Goal: Task Accomplishment & Management: Use online tool/utility

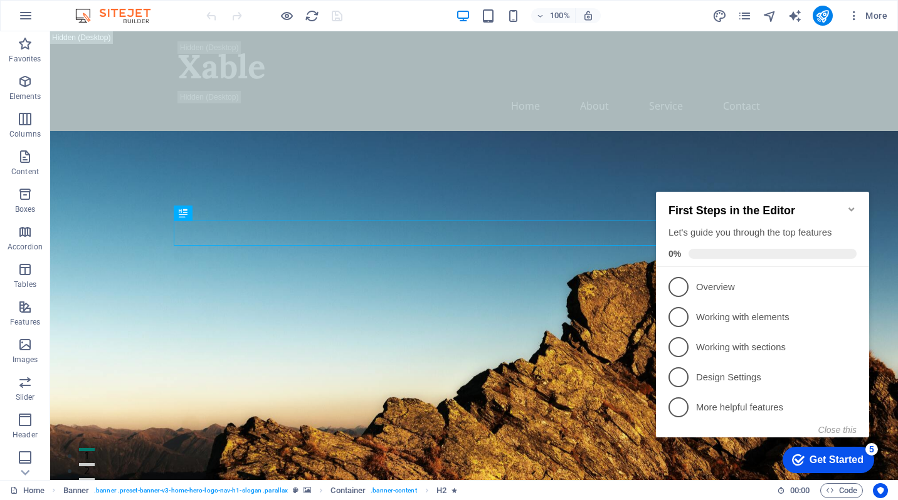
click at [850, 208] on icon "Minimize checklist" at bounding box center [851, 210] width 6 height 4
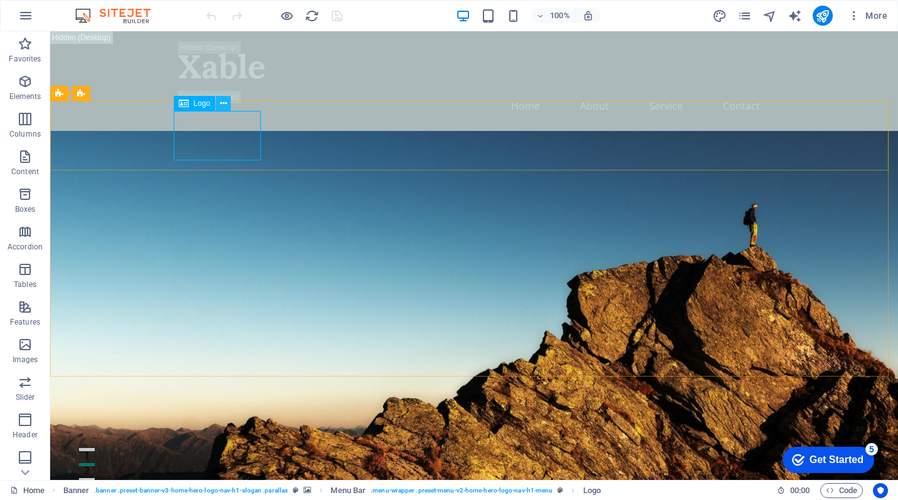
click at [223, 103] on icon at bounding box center [223, 103] width 7 height 13
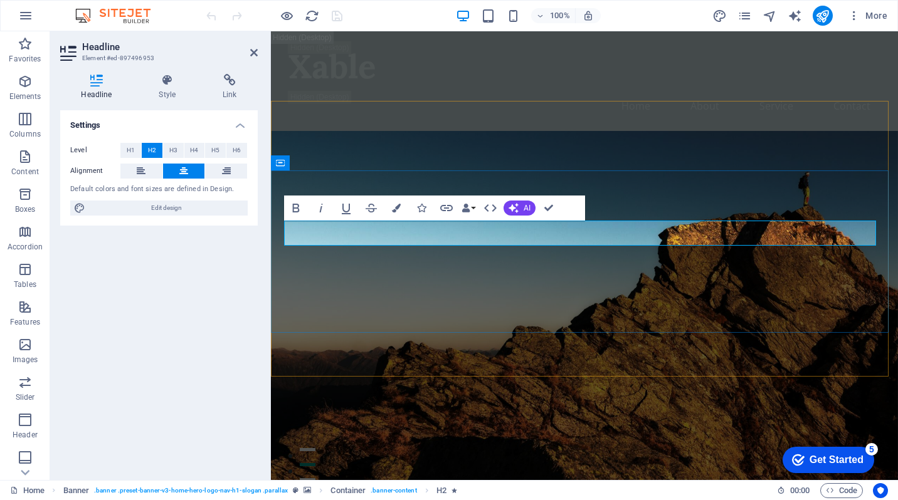
drag, startPoint x: 519, startPoint y: 232, endPoint x: 827, endPoint y: 219, distance: 308.1
click at [258, 50] on aside "Headline Element #ed-897496953 Headline Style Link Settings Level H1 H2 H3 H4 H…" at bounding box center [160, 255] width 221 height 449
click at [256, 53] on icon at bounding box center [254, 53] width 8 height 10
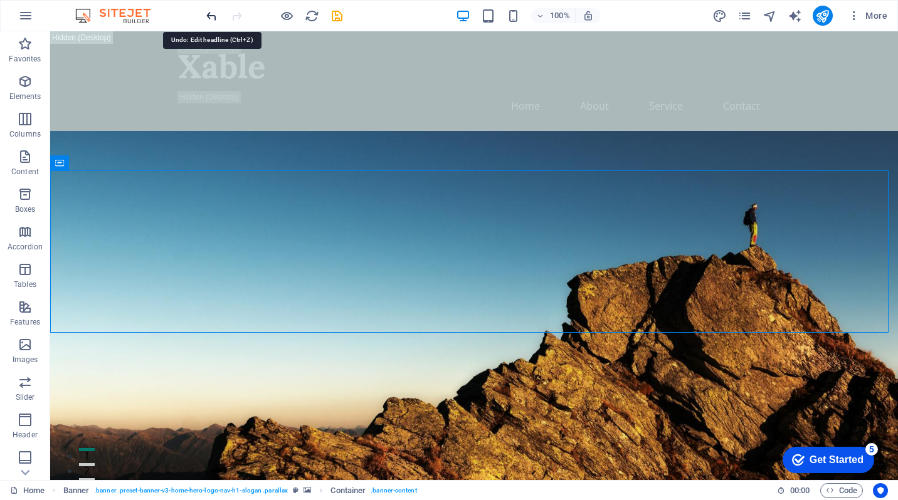
click at [29, 88] on icon "button" at bounding box center [25, 81] width 15 height 15
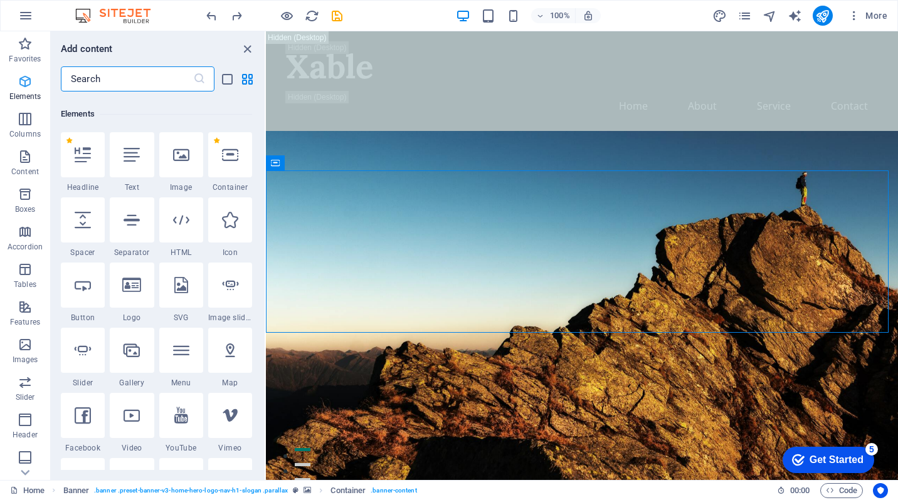
scroll to position [134, 0]
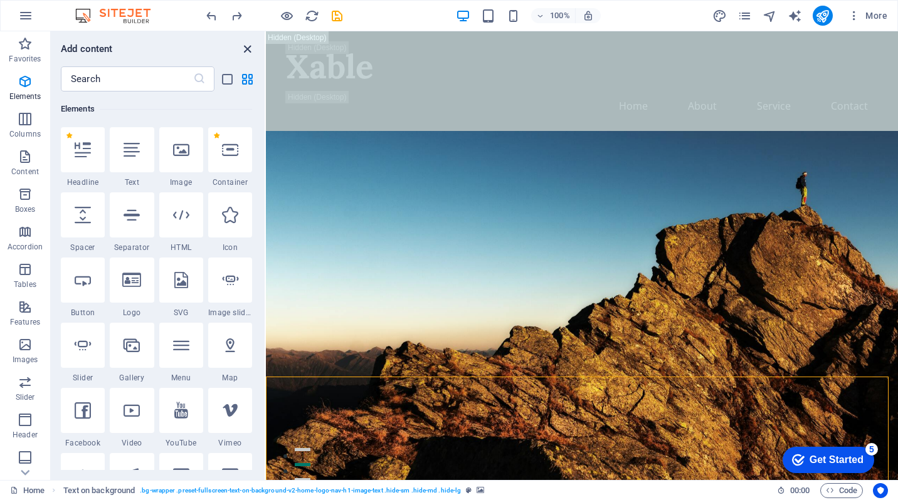
click at [248, 48] on icon "close panel" at bounding box center [247, 49] width 14 height 14
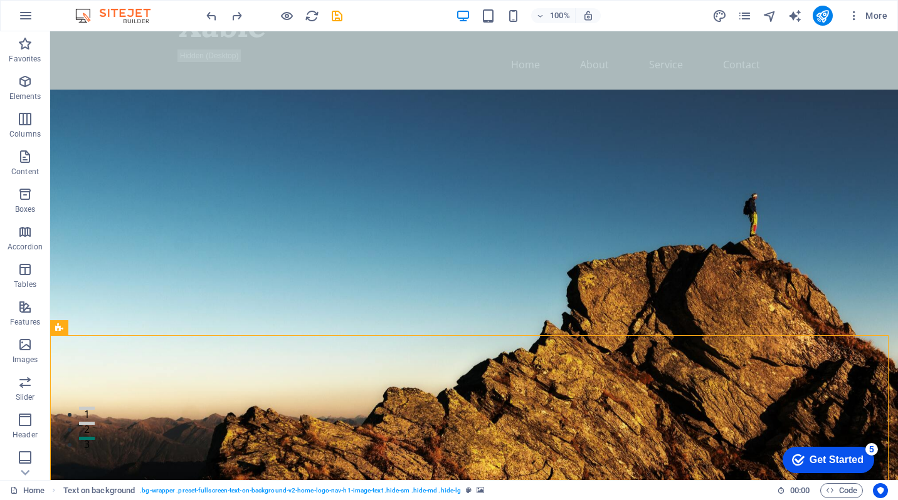
scroll to position [0, 0]
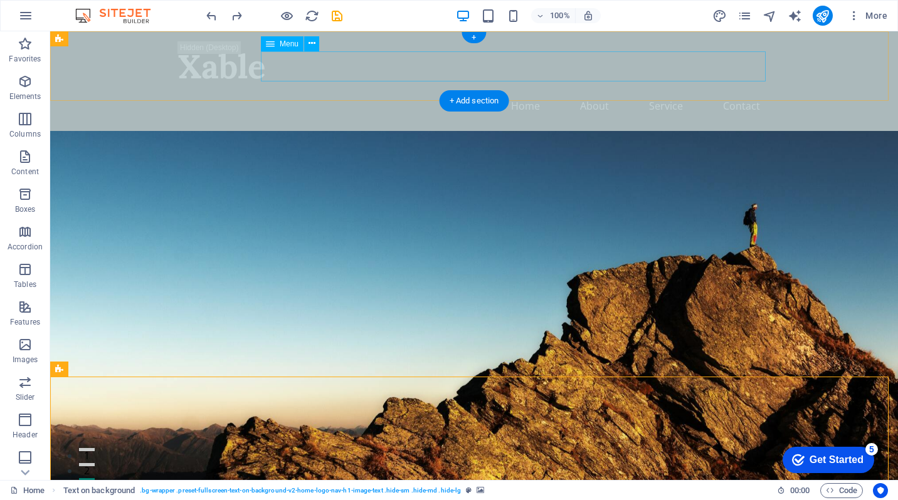
click at [665, 91] on nav "Home About Service Contact" at bounding box center [474, 106] width 592 height 30
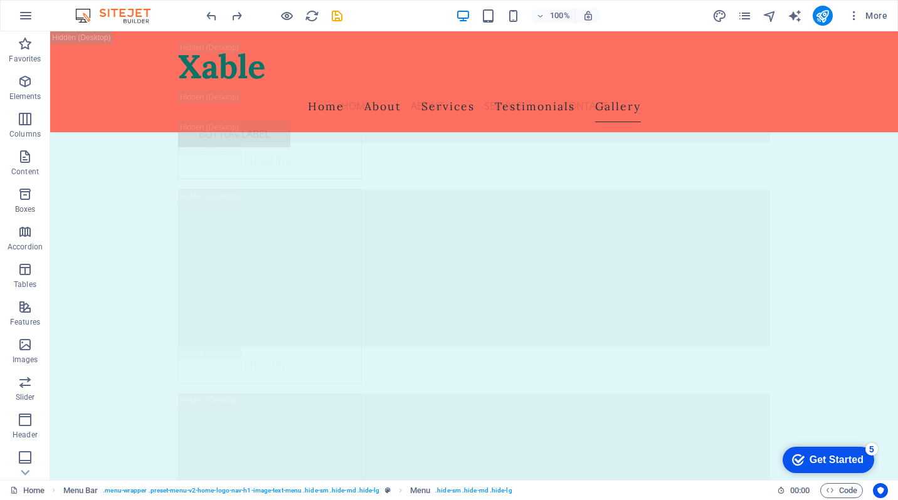
scroll to position [17042, 0]
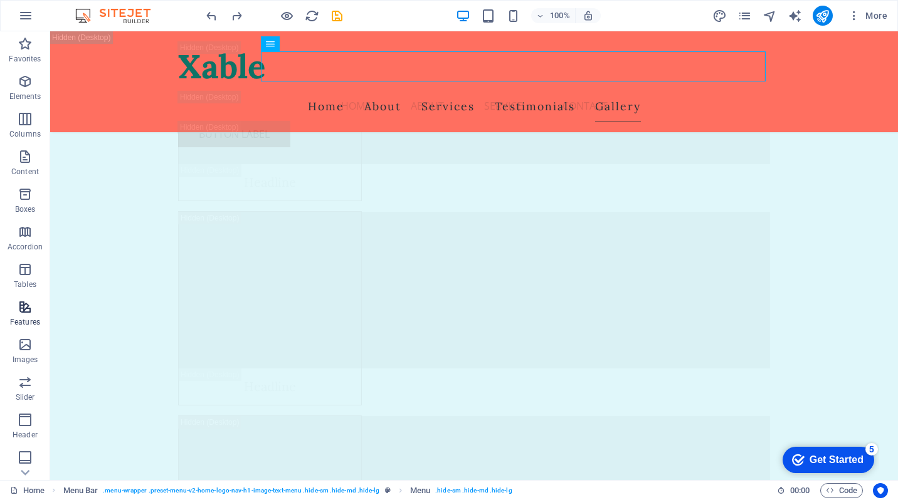
click at [16, 312] on span "Features" at bounding box center [25, 315] width 50 height 30
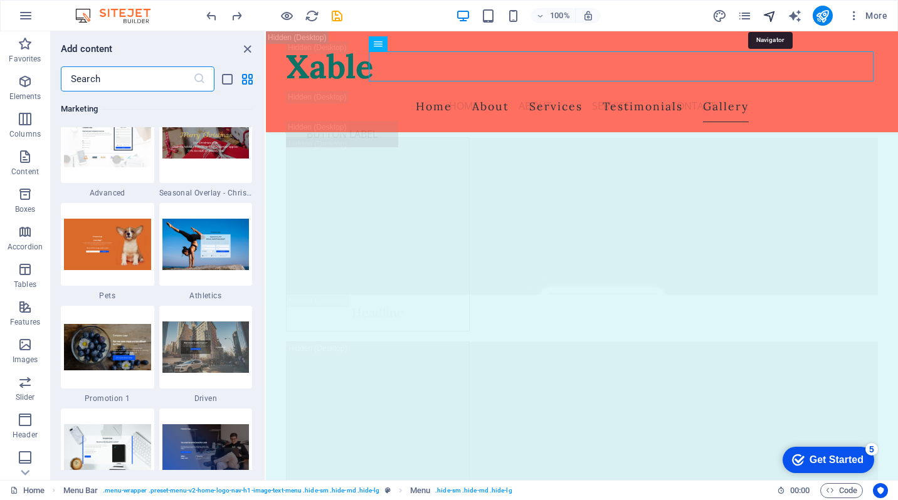
scroll to position [16838, 0]
select select "English"
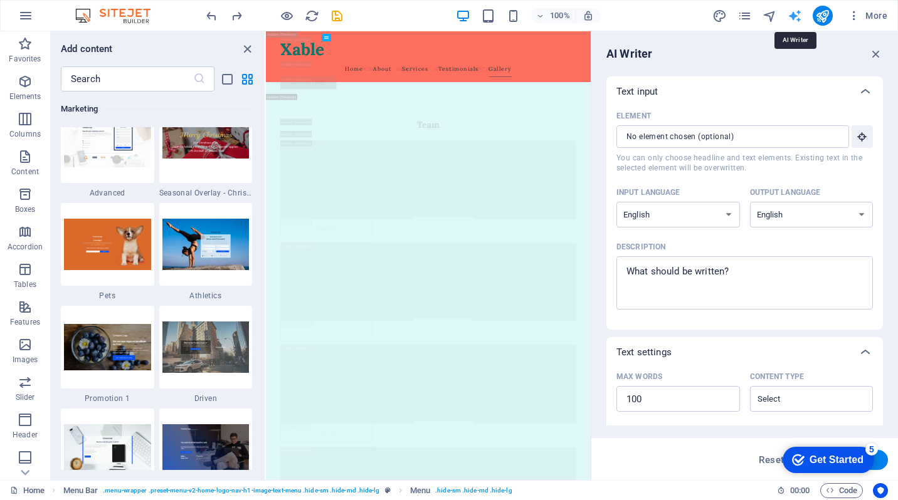
scroll to position [0, 0]
drag, startPoint x: 883, startPoint y: 281, endPoint x: 885, endPoint y: 366, distance: 84.7
click at [885, 366] on div "AI Writer Text input Element ​ You can only choose headline and text elements. …" at bounding box center [744, 255] width 307 height 449
